Goal: Task Accomplishment & Management: Manage account settings

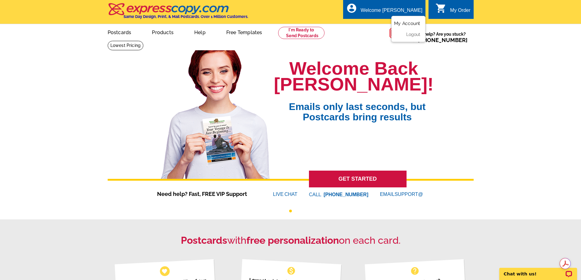
click at [408, 23] on link "My Account" at bounding box center [407, 23] width 26 height 5
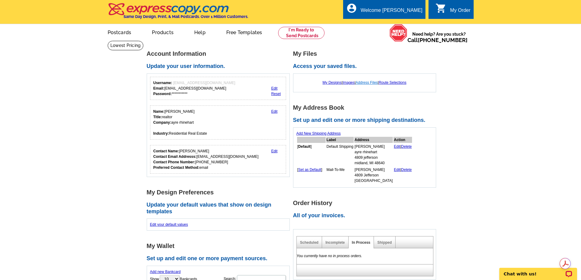
click at [364, 82] on link "Address Files" at bounding box center [367, 83] width 22 height 4
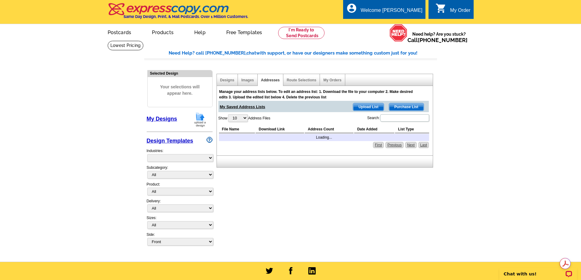
select select "785"
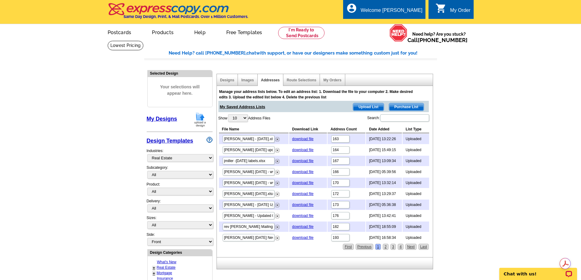
click at [365, 106] on span "Upload List" at bounding box center [368, 106] width 30 height 7
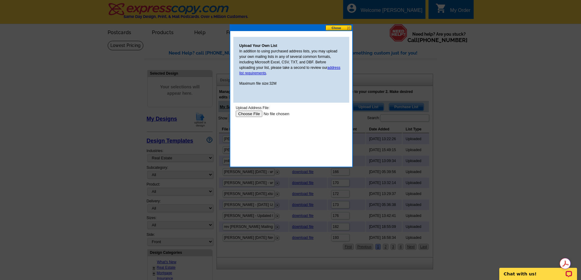
click at [245, 112] on input "file" at bounding box center [273, 114] width 77 height 6
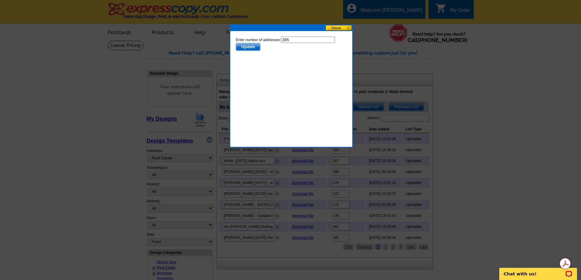
click at [290, 39] on input "165" at bounding box center [308, 40] width 54 height 6
type input "164"
click at [253, 48] on span "Update" at bounding box center [248, 46] width 24 height 7
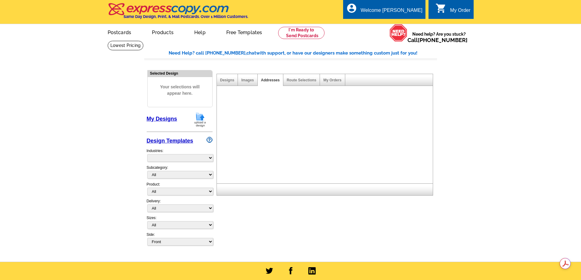
select select "785"
